Goal: Information Seeking & Learning: Find specific fact

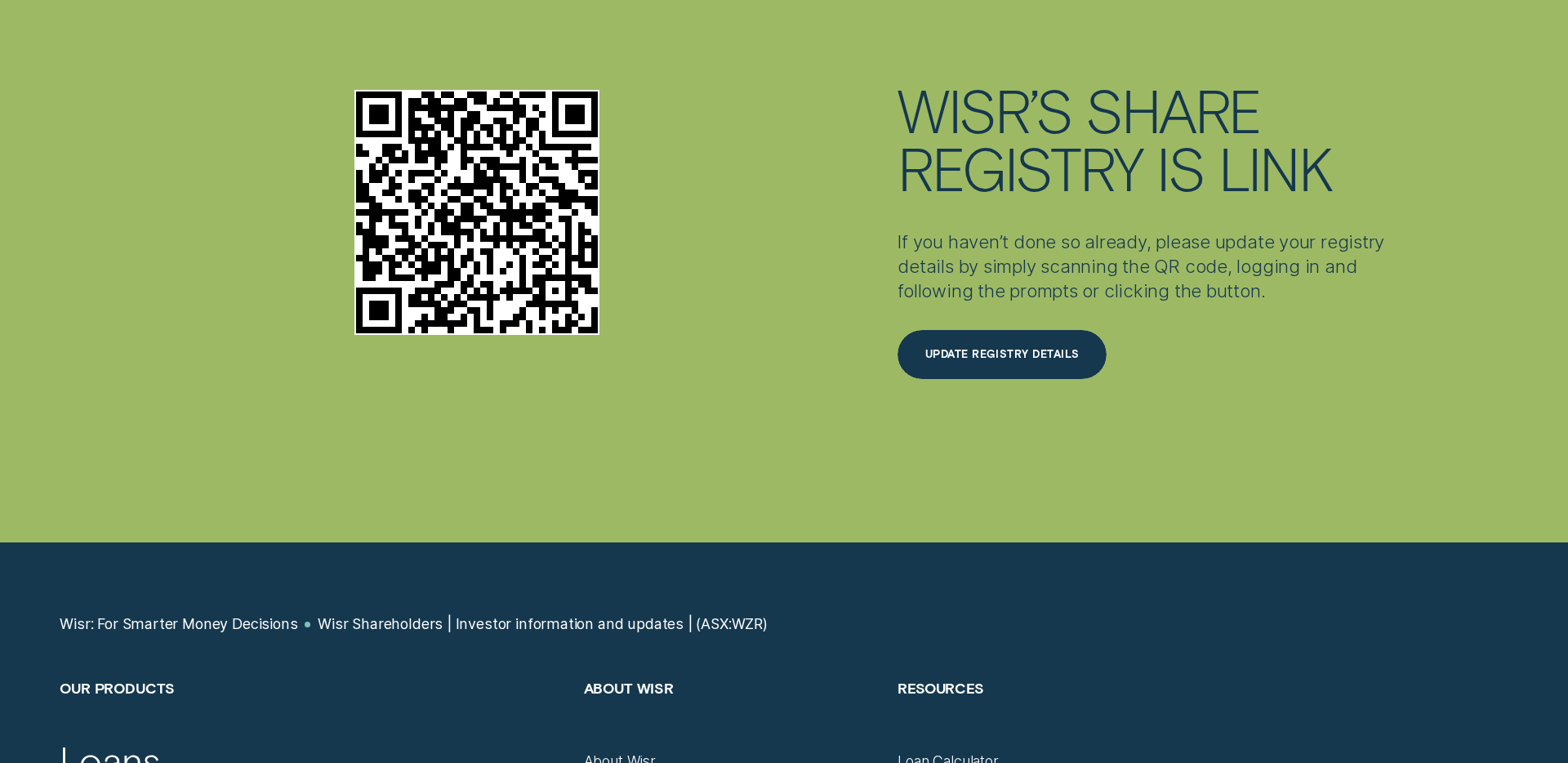
scroll to position [5888, 0]
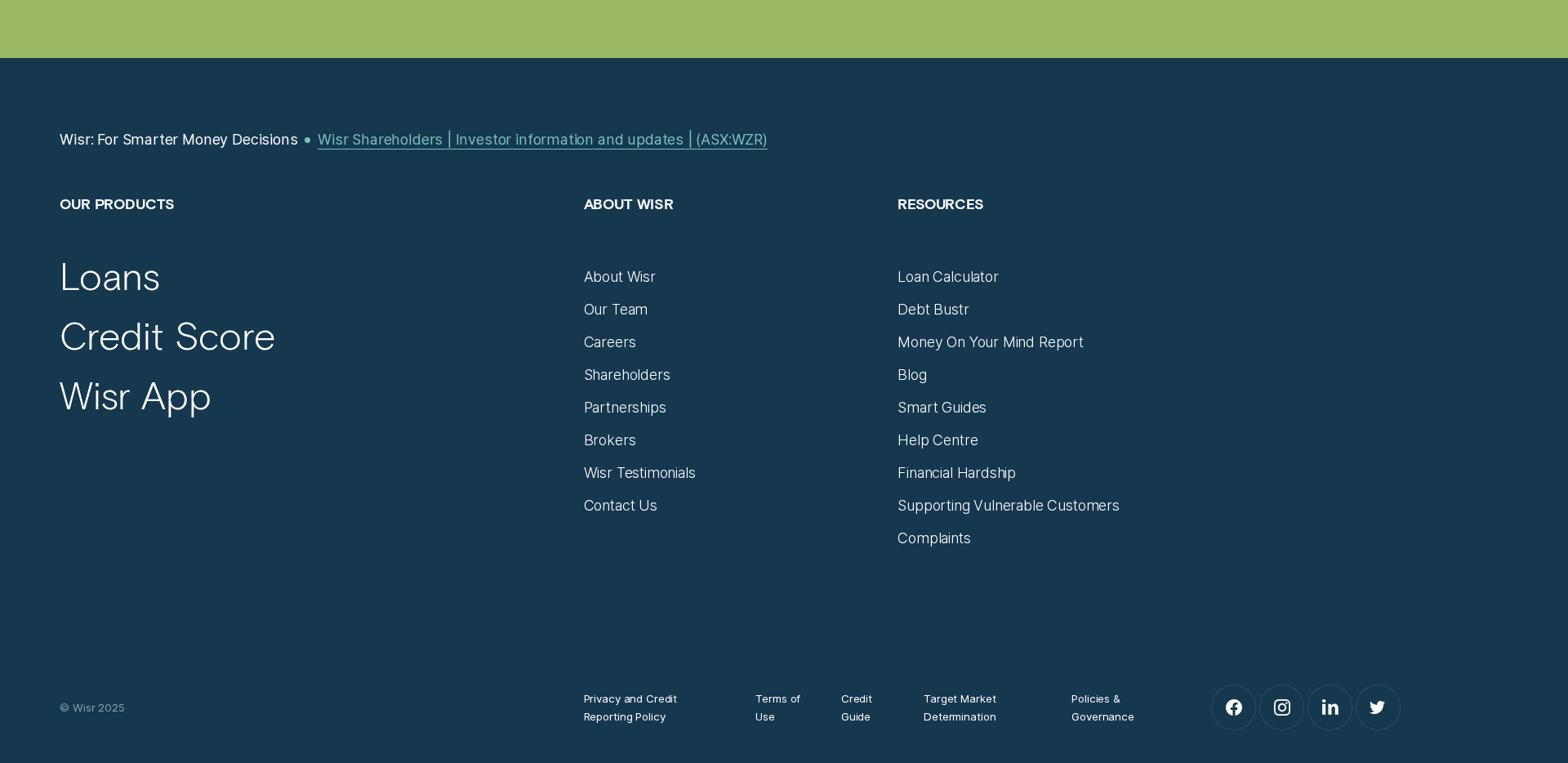
click at [525, 139] on div "Wisr Shareholders | Investor information and updates | (ASX:WZR)" at bounding box center [542, 140] width 450 height 18
click at [546, 143] on div "Wisr Shareholders | Investor information and updates | (ASX:WZR)" at bounding box center [542, 140] width 450 height 18
click at [745, 136] on div "Wisr Shareholders | Investor information and updates | (ASX:WZR)" at bounding box center [542, 140] width 450 height 18
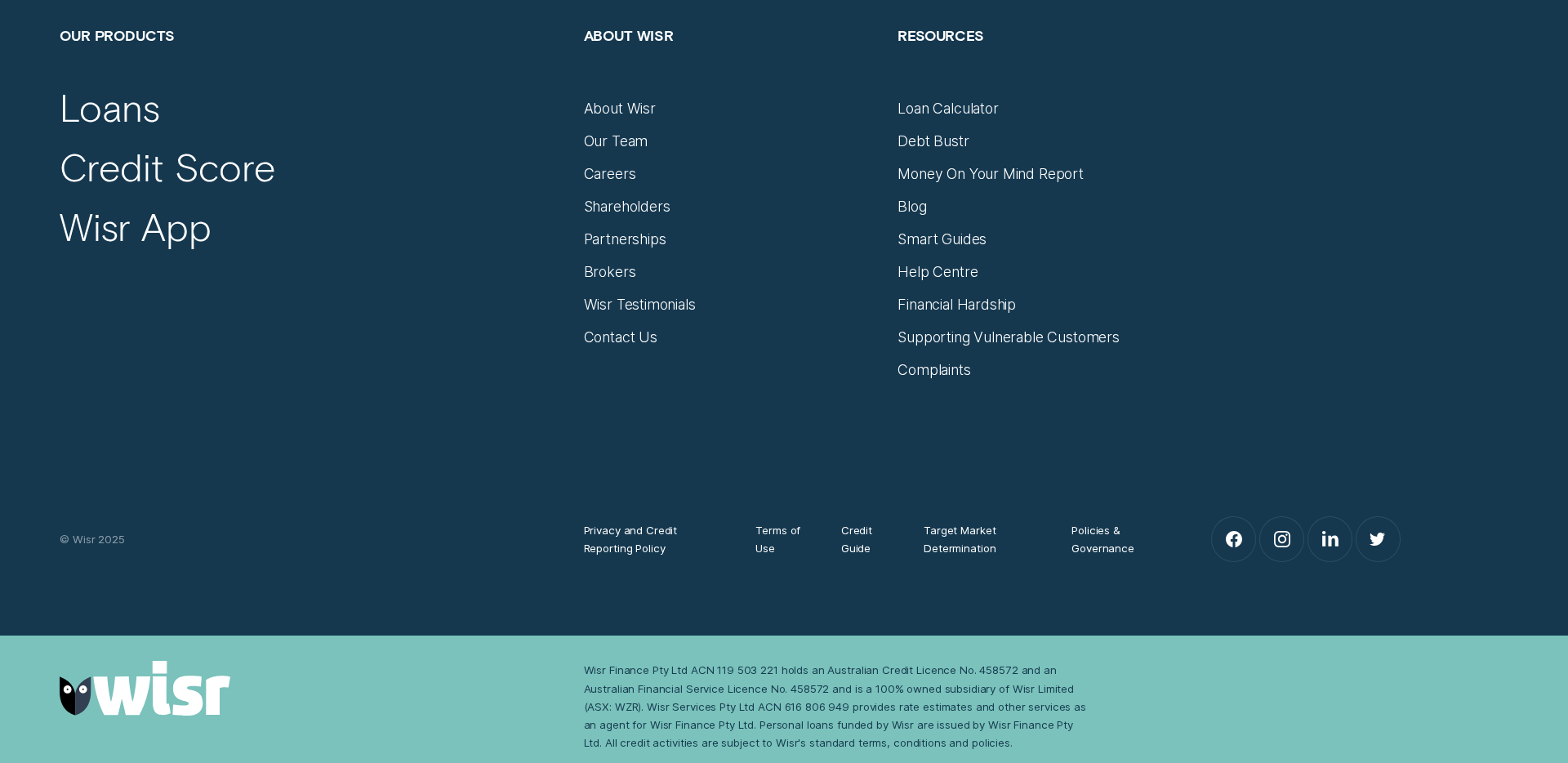
scroll to position [6143, 0]
